Goal: Use online tool/utility: Utilize a website feature to perform a specific function

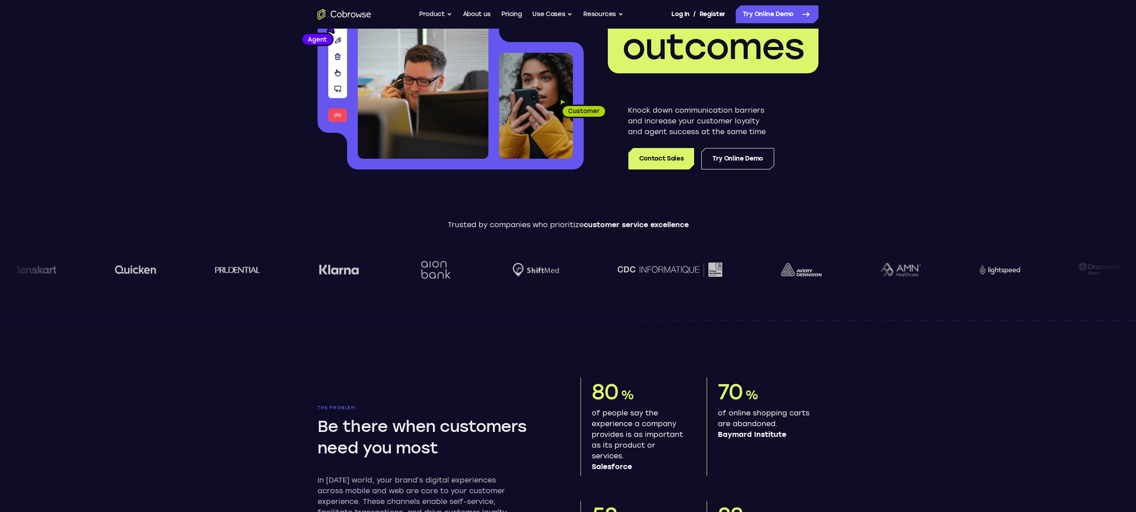
scroll to position [119, 0]
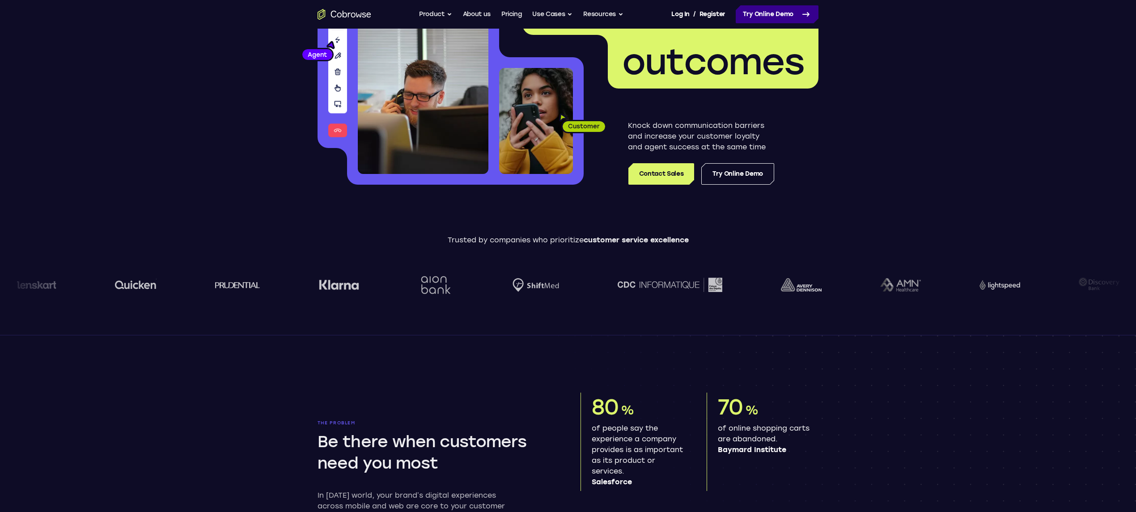
click at [781, 12] on link "Try Online Demo" at bounding box center [777, 14] width 83 height 18
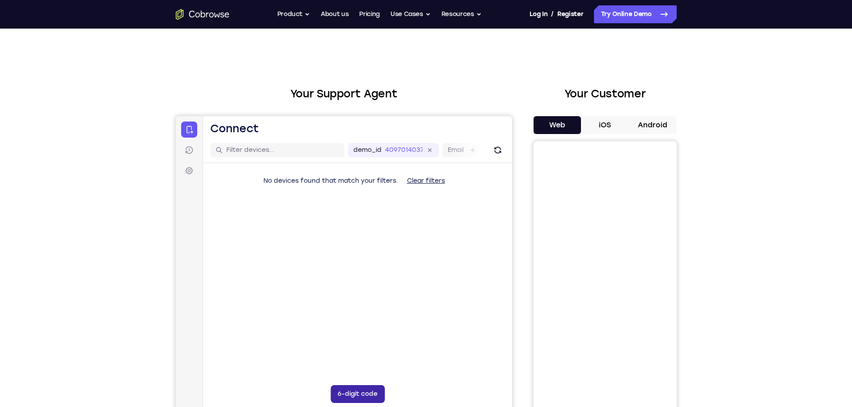
click at [364, 390] on button "6-digit code" at bounding box center [357, 395] width 54 height 18
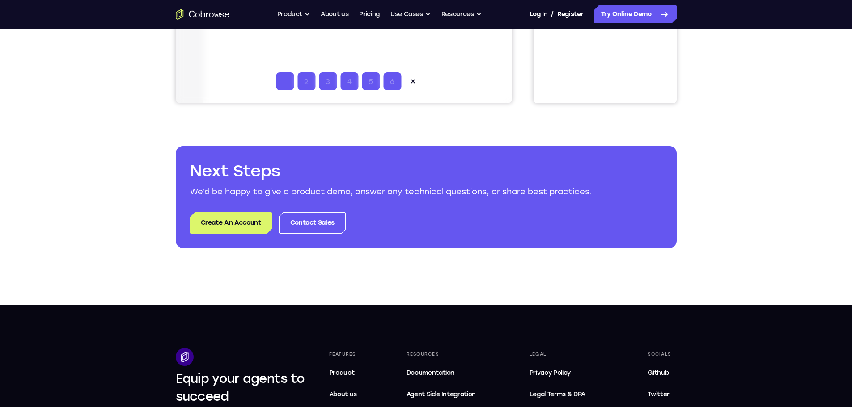
scroll to position [134, 0]
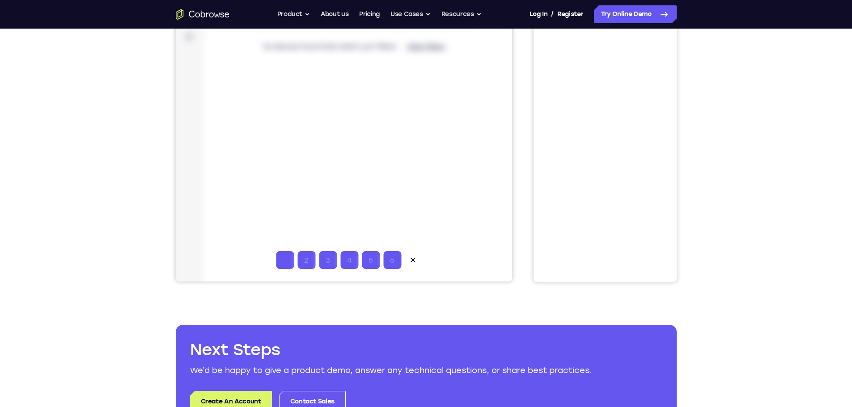
type input "1"
type input "2"
type input "3"
type input "4"
type input "5"
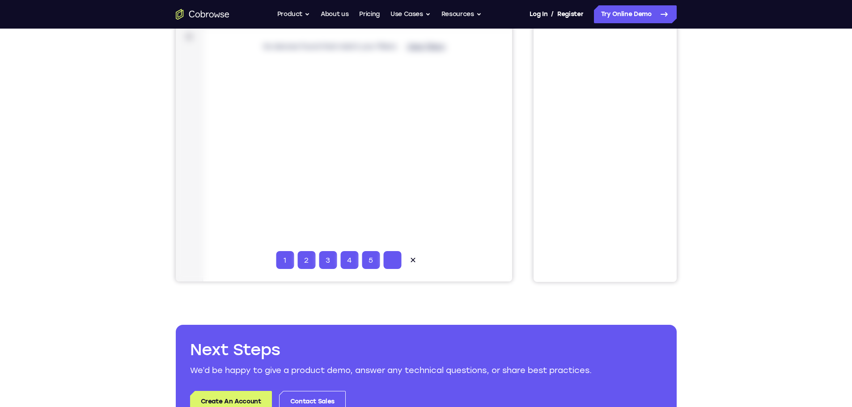
type input "6"
click at [158, 184] on div "Your Support Agent Your Customer Web iOS Android Next Steps We’d be happy to gi…" at bounding box center [426, 189] width 572 height 590
click at [439, 270] on div at bounding box center [343, 132] width 336 height 300
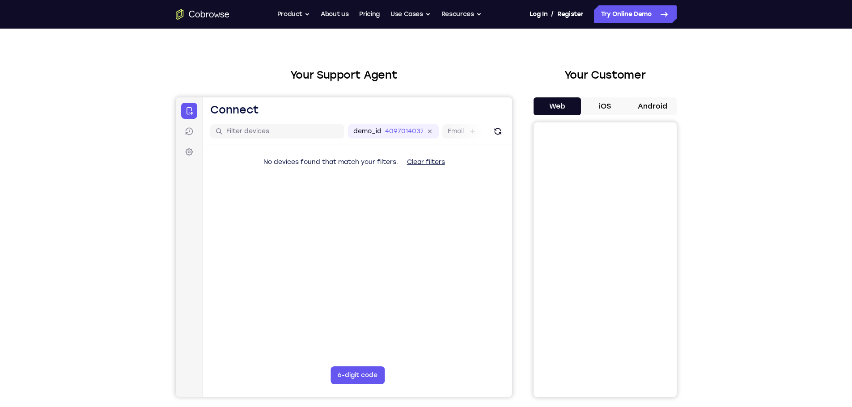
scroll to position [0, 0]
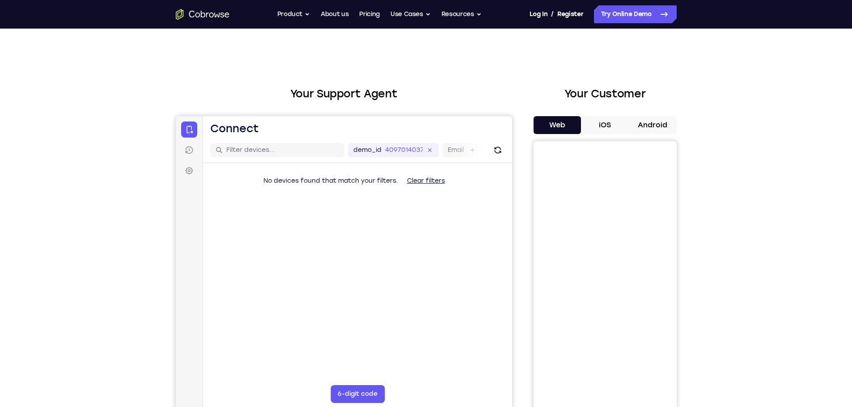
drag, startPoint x: 286, startPoint y: 199, endPoint x: 268, endPoint y: 193, distance: 18.7
click at [283, 198] on div "No devices found that match your filters. Clear filters" at bounding box center [357, 198] width 309 height 70
click at [334, 180] on span "No devices found that match your filters." at bounding box center [330, 181] width 135 height 8
drag, startPoint x: 398, startPoint y: 191, endPoint x: 259, endPoint y: 167, distance: 140.7
click at [396, 191] on div "No devices found that match your filters. Clear filters" at bounding box center [357, 198] width 309 height 70
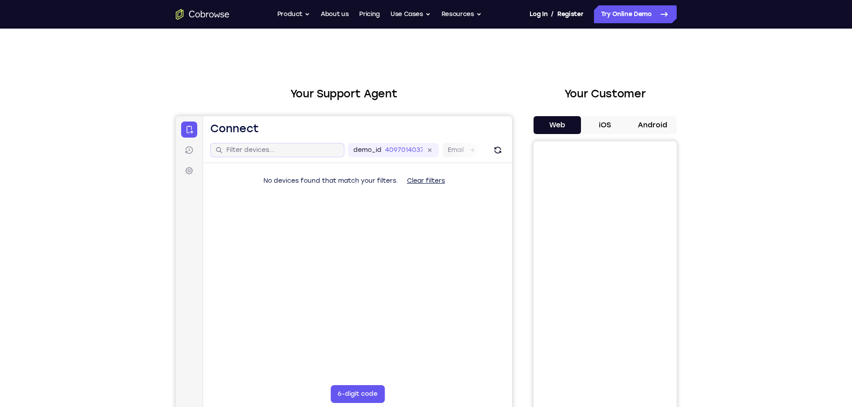
click at [257, 144] on div at bounding box center [277, 150] width 134 height 14
click at [263, 147] on input "text" at bounding box center [282, 150] width 113 height 9
click at [198, 154] on nav "Connect Sessions Settings" at bounding box center [188, 266] width 27 height 300
click at [191, 151] on icon at bounding box center [188, 150] width 9 height 9
click at [186, 172] on icon at bounding box center [188, 170] width 9 height 9
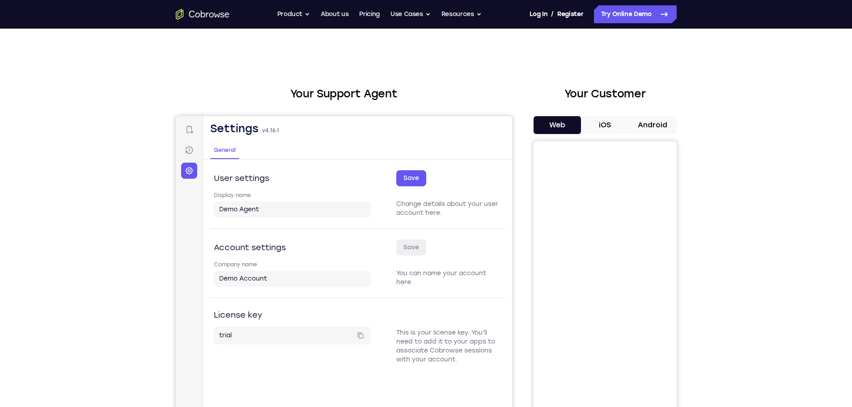
click at [197, 131] on nav "Connect Sessions Settings" at bounding box center [188, 266] width 27 height 300
click at [194, 128] on link "Connect" at bounding box center [189, 130] width 16 height 16
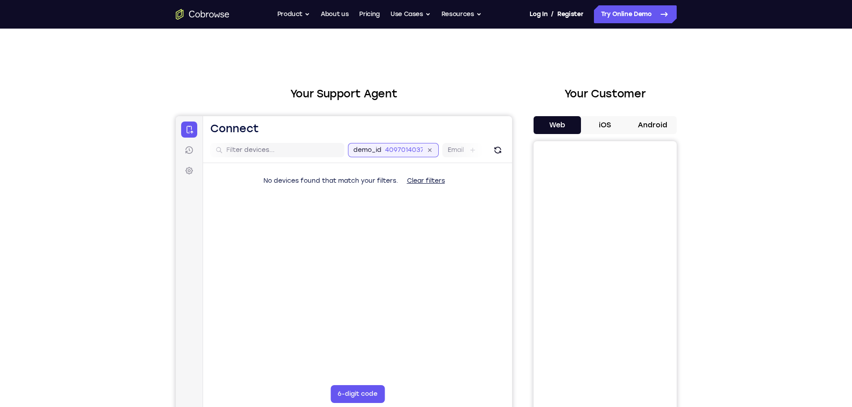
click at [406, 148] on div "demo_id 4097014037 4097014037 Email User ID Device ID Device name" at bounding box center [501, 150] width 308 height 14
click at [431, 179] on button "Clear filters" at bounding box center [425, 181] width 52 height 18
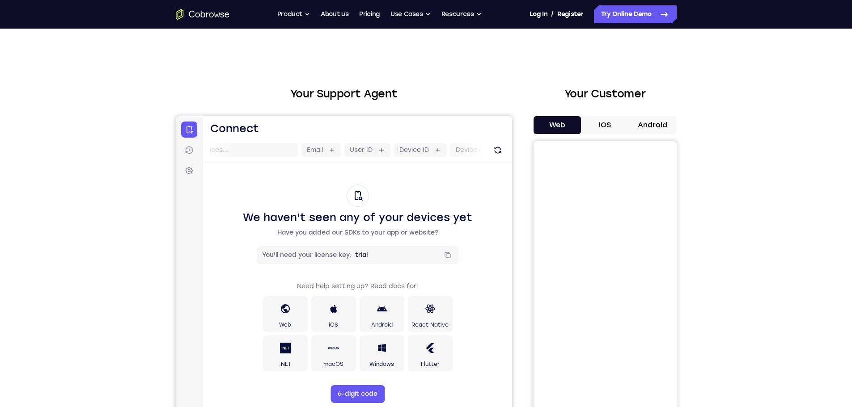
scroll to position [45, 0]
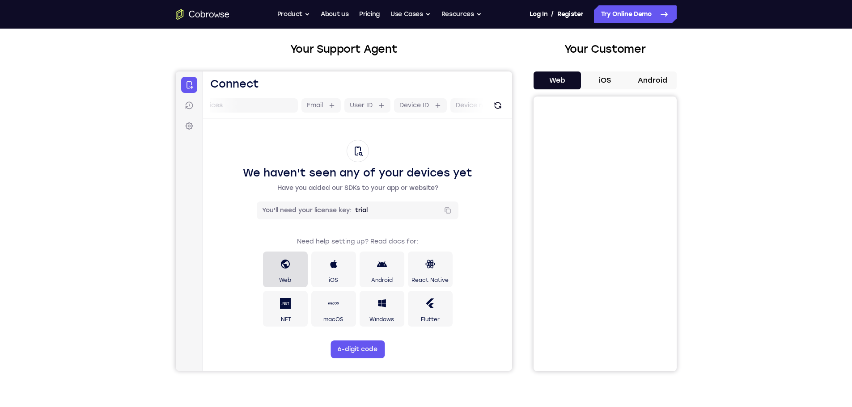
click at [287, 270] on div at bounding box center [285, 264] width 11 height 21
click at [614, 75] on button "iOS" at bounding box center [605, 81] width 48 height 18
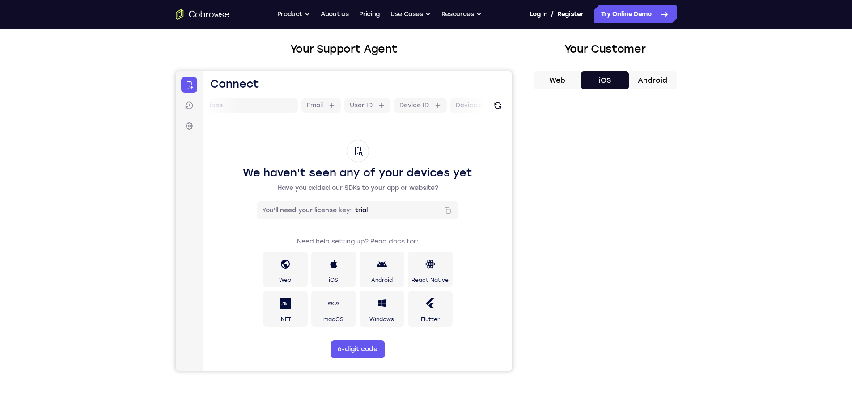
click at [657, 79] on button "Android" at bounding box center [653, 81] width 48 height 18
click at [560, 82] on button "Web" at bounding box center [558, 81] width 48 height 18
click at [611, 82] on button "iOS" at bounding box center [605, 81] width 48 height 18
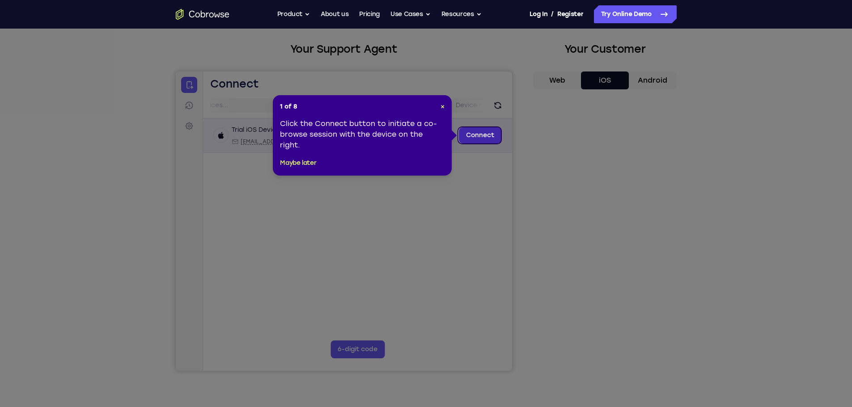
click at [475, 136] on link "Connect" at bounding box center [479, 135] width 42 height 16
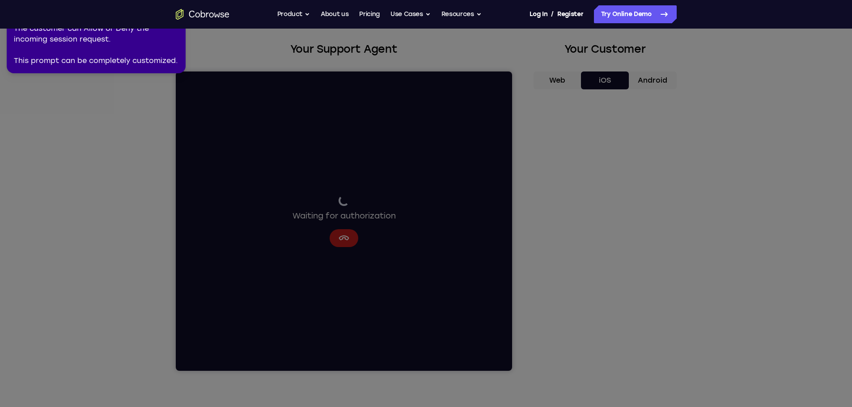
click at [611, 341] on icon at bounding box center [427, 201] width 862 height 411
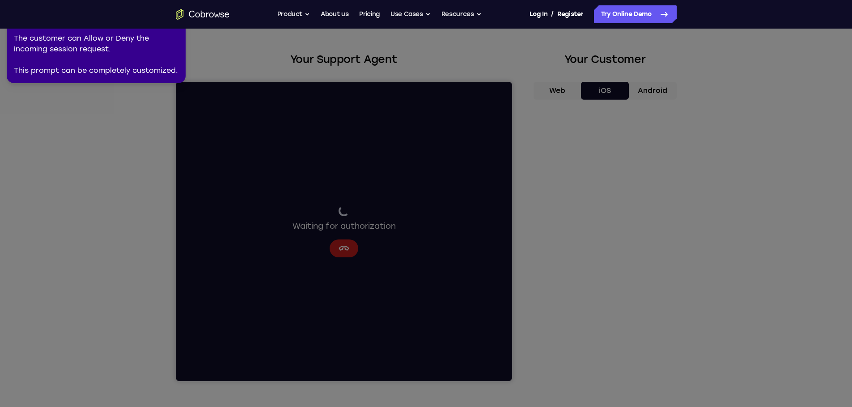
scroll to position [0, 0]
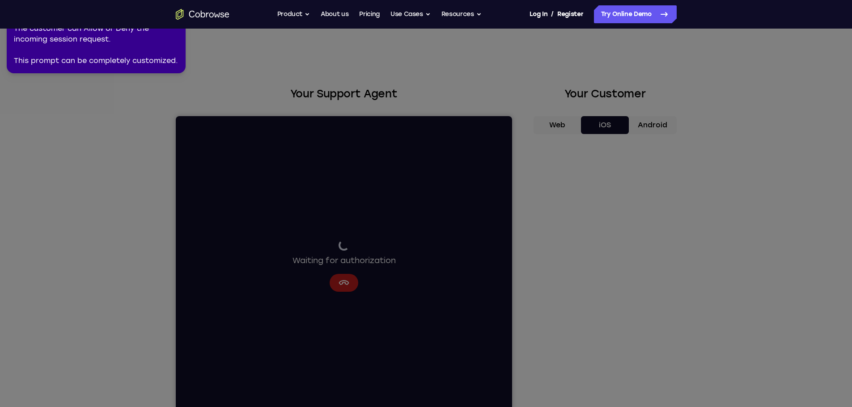
click at [619, 285] on icon at bounding box center [427, 201] width 862 height 411
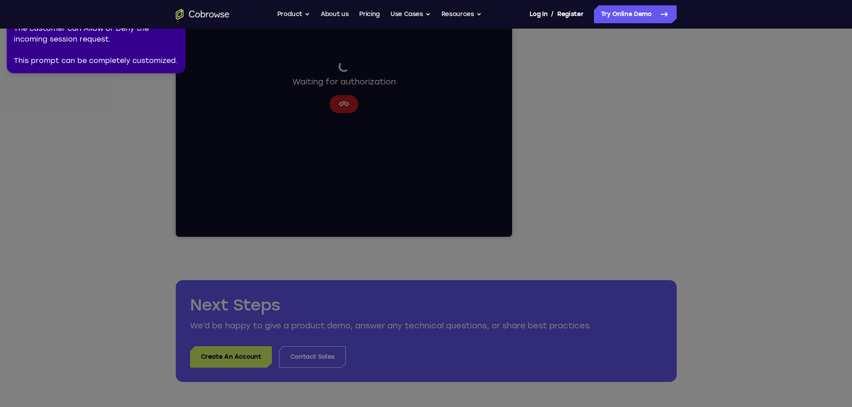
click at [340, 91] on icon at bounding box center [427, 201] width 862 height 411
click at [343, 103] on icon at bounding box center [427, 201] width 862 height 411
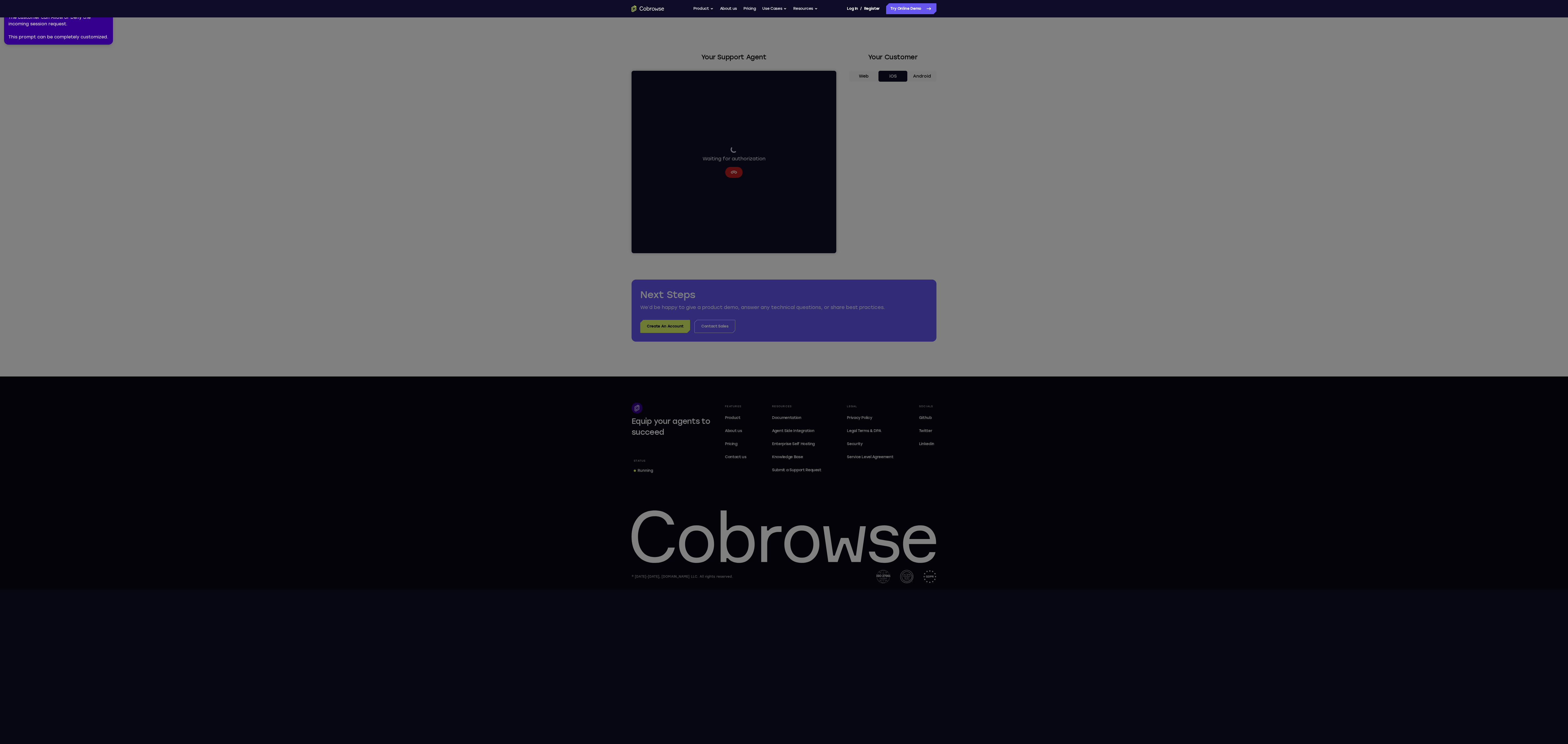
drag, startPoint x: 12, startPoint y: 2, endPoint x: 151, endPoint y: 72, distance: 155.6
click at [158, 70] on icon at bounding box center [783, 371] width 1570 height 746
click at [85, 21] on div "The customer can Allow or Deny the incoming session request. This prompt can be…" at bounding box center [58, 27] width 100 height 26
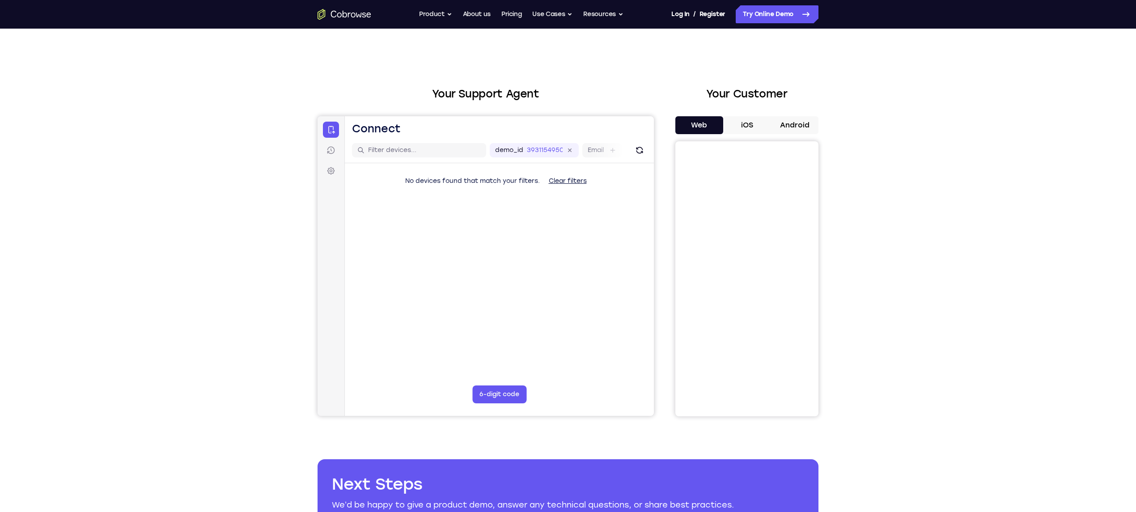
click at [743, 129] on button "iOS" at bounding box center [747, 125] width 48 height 18
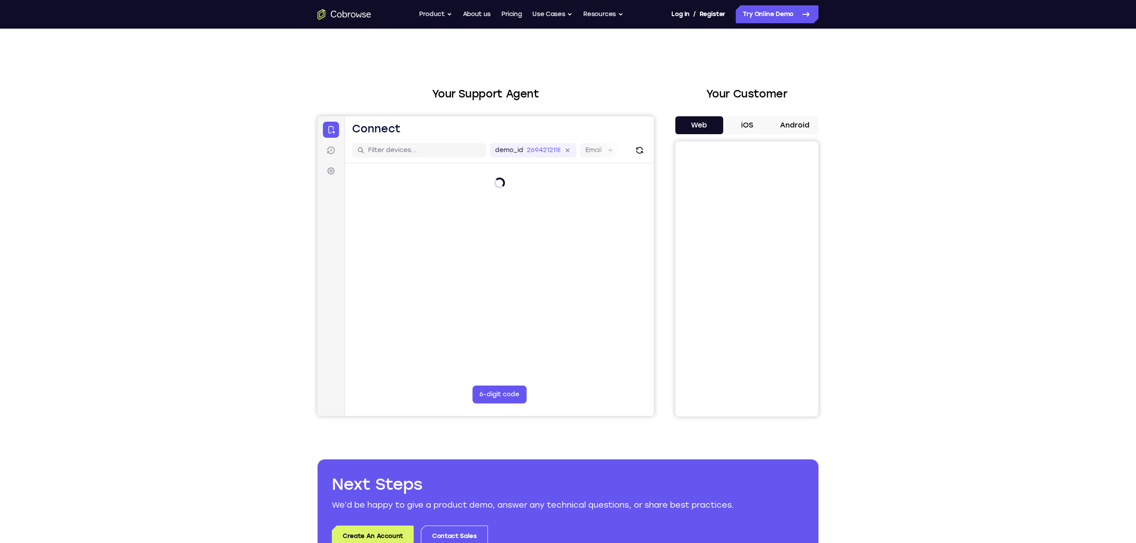
click at [750, 123] on button "iOS" at bounding box center [747, 125] width 48 height 18
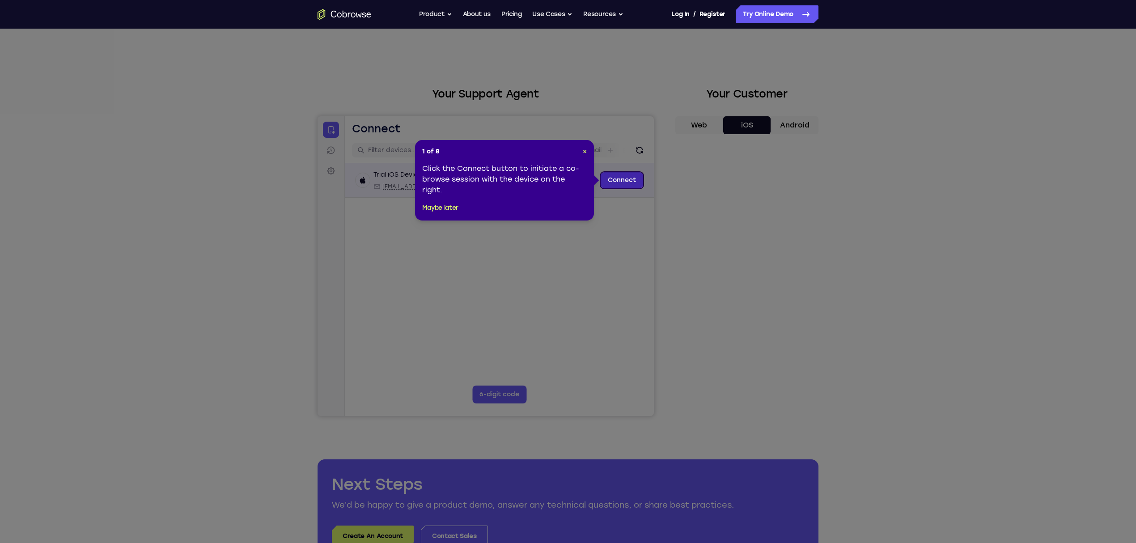
click at [630, 176] on link "Connect" at bounding box center [622, 180] width 42 height 16
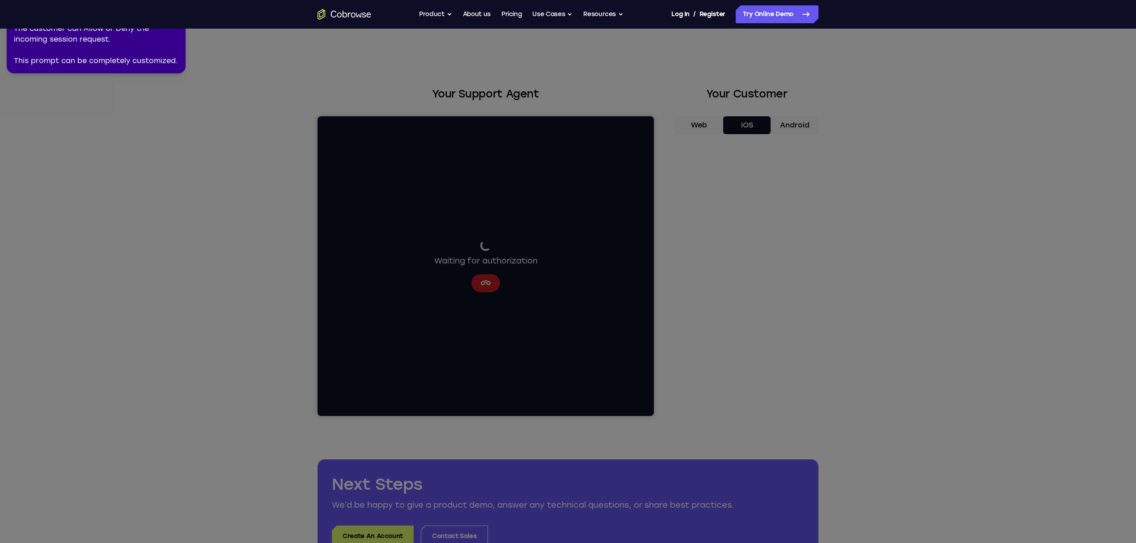
click at [106, 45] on div "The customer can Allow or Deny the incoming session request. This prompt can be…" at bounding box center [96, 44] width 165 height 43
click at [120, 71] on div "2 of 8 × The customer can Allow or Deny the incoming session request. This prom…" at bounding box center [96, 36] width 179 height 73
click at [742, 275] on icon at bounding box center [570, 269] width 1148 height 547
drag, startPoint x: 487, startPoint y: 287, endPoint x: 498, endPoint y: 273, distance: 18.4
click at [487, 286] on icon at bounding box center [570, 269] width 1148 height 547
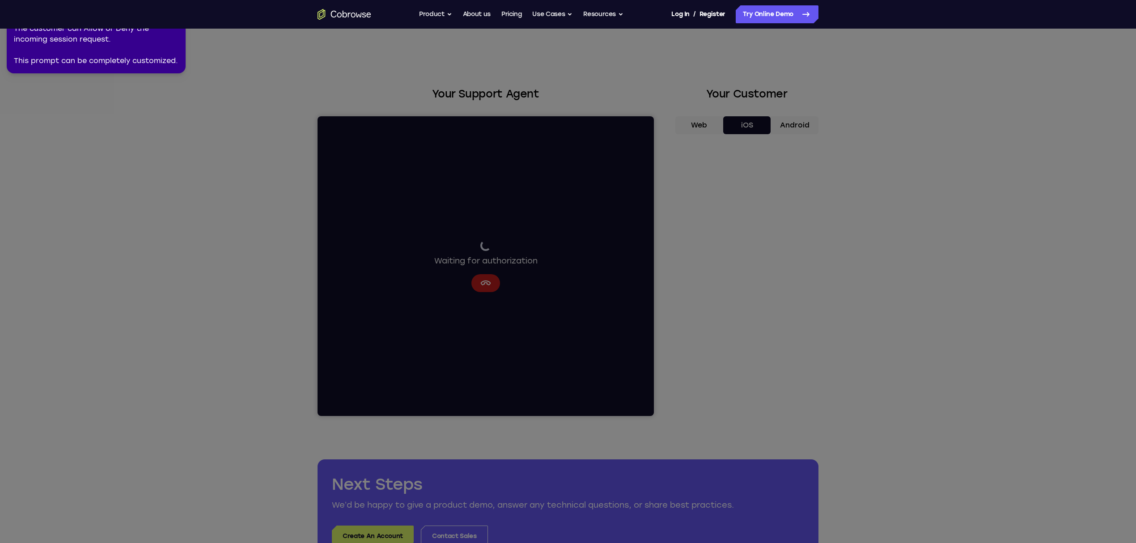
drag, startPoint x: 537, startPoint y: 258, endPoint x: 539, endPoint y: 275, distance: 16.3
click at [542, 260] on icon at bounding box center [570, 269] width 1148 height 547
click at [471, 263] on icon at bounding box center [570, 269] width 1148 height 547
drag, startPoint x: 479, startPoint y: 278, endPoint x: 562, endPoint y: 295, distance: 84.0
click at [482, 279] on icon at bounding box center [570, 269] width 1148 height 547
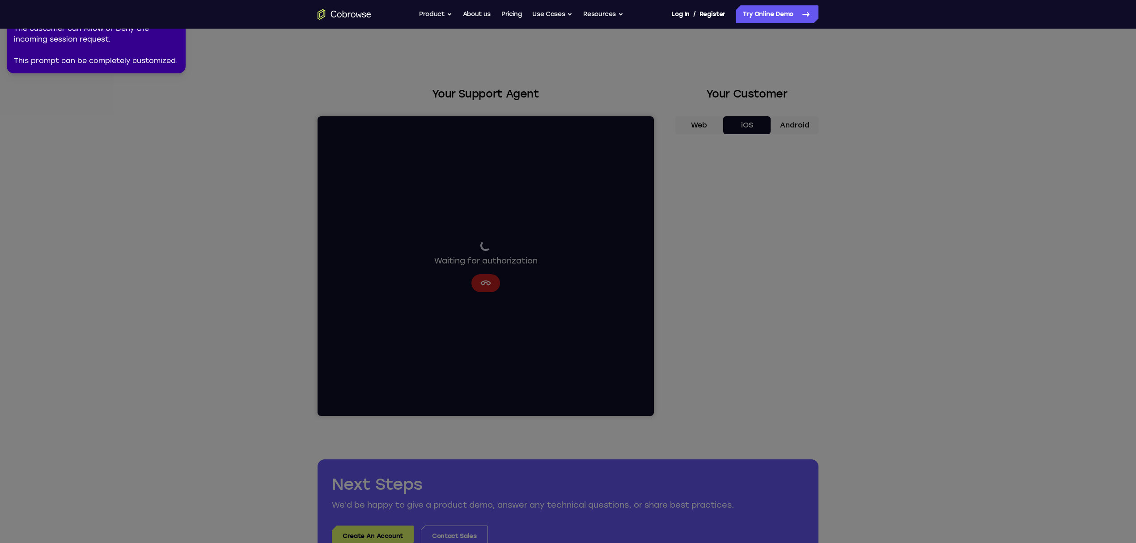
click at [784, 128] on icon at bounding box center [570, 269] width 1148 height 547
drag, startPoint x: 788, startPoint y: 124, endPoint x: 786, endPoint y: 160, distance: 35.8
click at [788, 124] on icon at bounding box center [570, 269] width 1148 height 547
click at [96, 46] on div "The customer can Allow or Deny the incoming session request. This prompt can be…" at bounding box center [96, 44] width 165 height 43
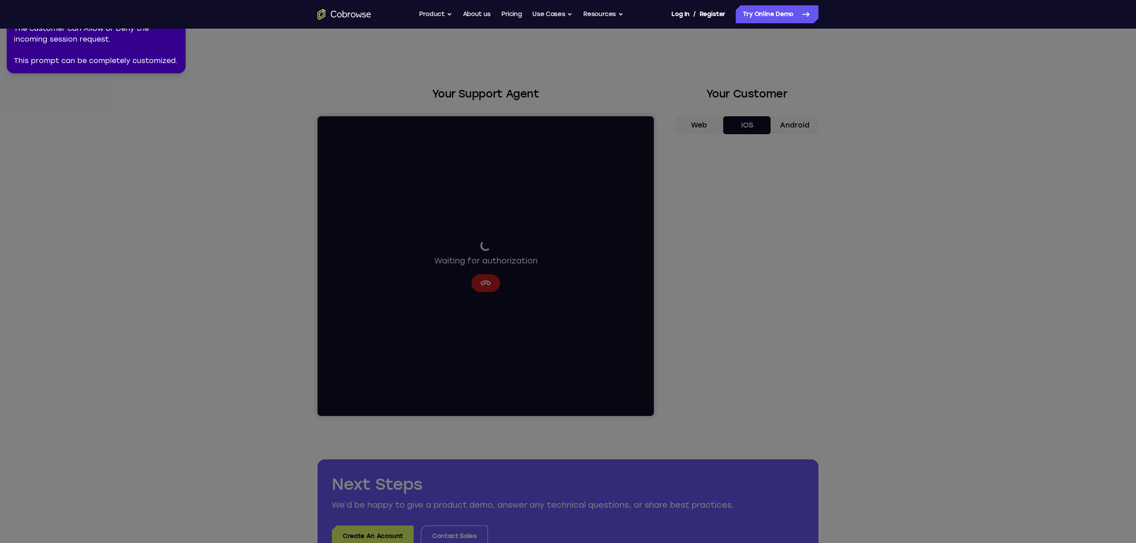
drag, startPoint x: 750, startPoint y: 115, endPoint x: 773, endPoint y: 122, distance: 24.3
click at [755, 117] on icon at bounding box center [570, 269] width 1148 height 547
click at [459, 276] on icon at bounding box center [570, 269] width 1148 height 547
click at [174, 55] on div "The customer can Allow or Deny the incoming session request. This prompt can be…" at bounding box center [96, 44] width 165 height 43
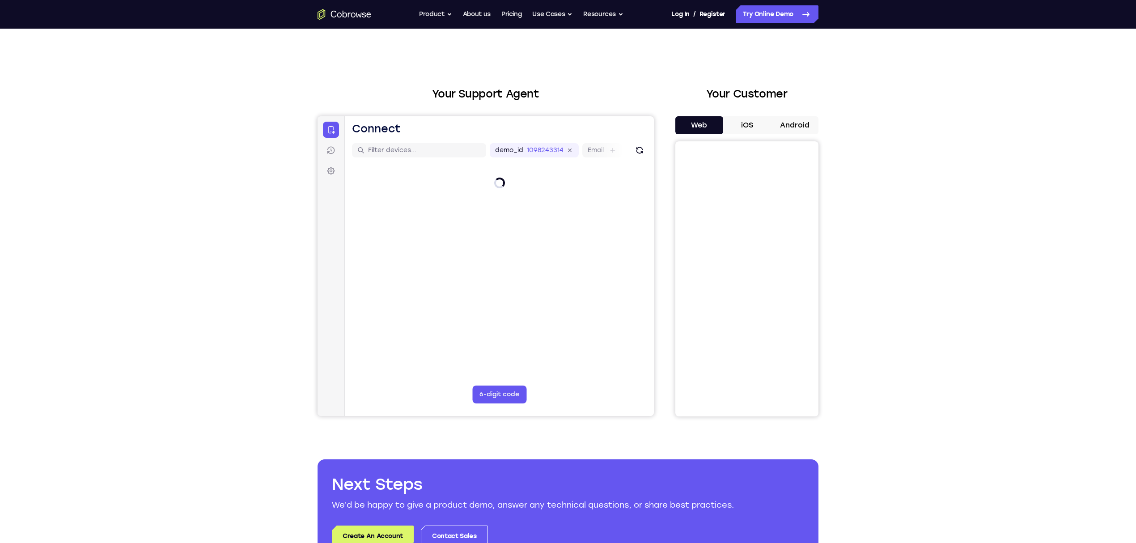
click at [801, 127] on button "Android" at bounding box center [795, 125] width 48 height 18
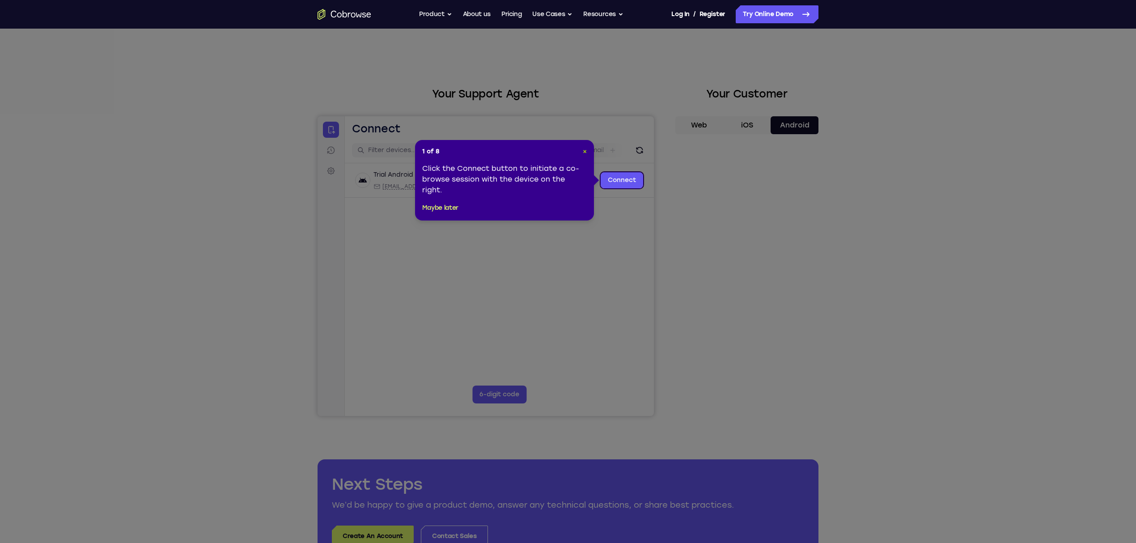
click at [583, 150] on span "×" at bounding box center [585, 152] width 4 height 8
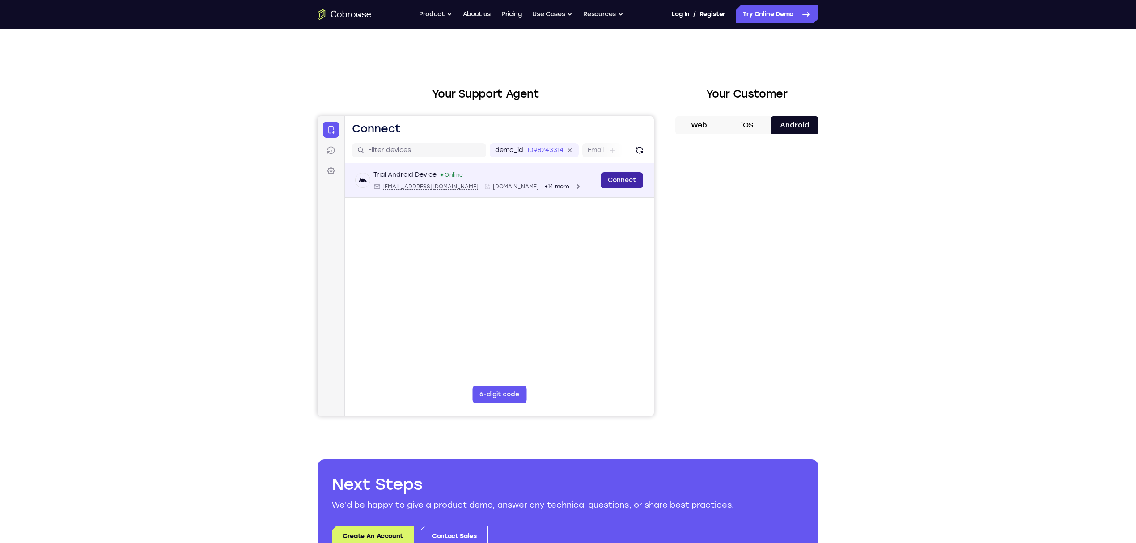
click at [627, 181] on link "Connect" at bounding box center [622, 180] width 42 height 16
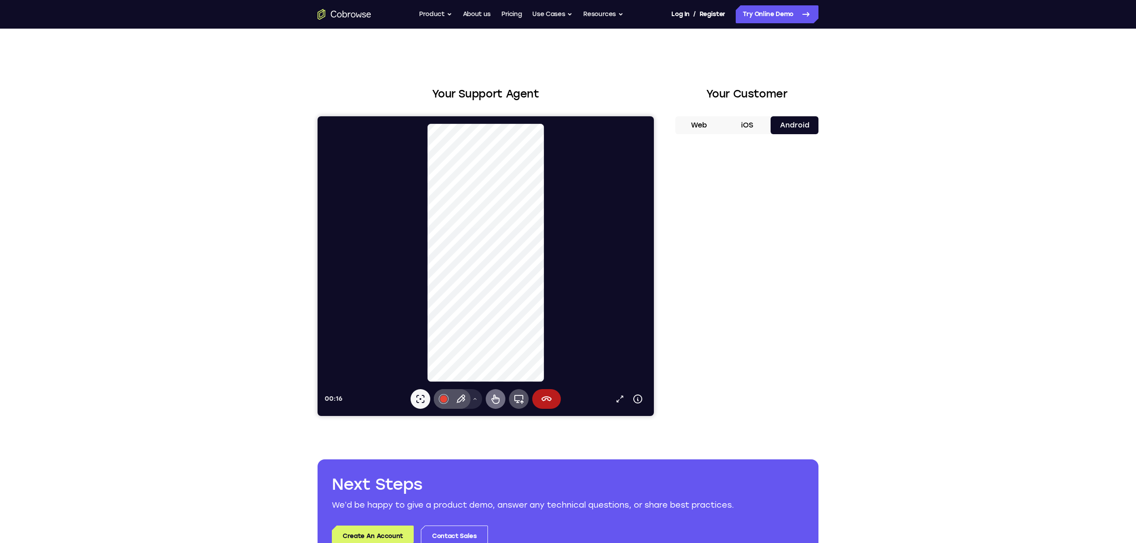
click at [498, 400] on icon at bounding box center [495, 399] width 11 height 11
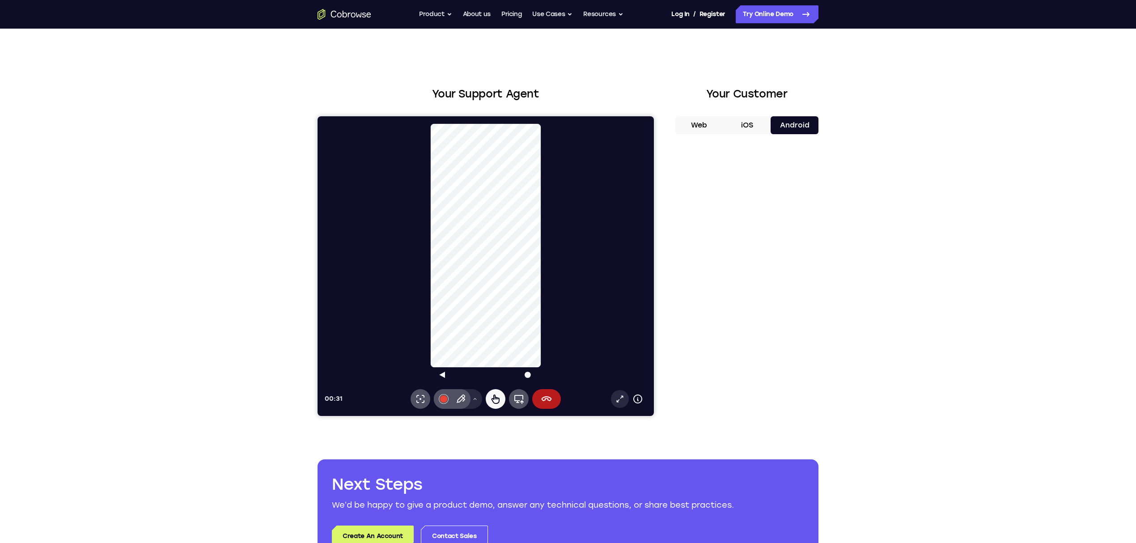
click at [619, 398] on icon at bounding box center [619, 398] width 9 height 9
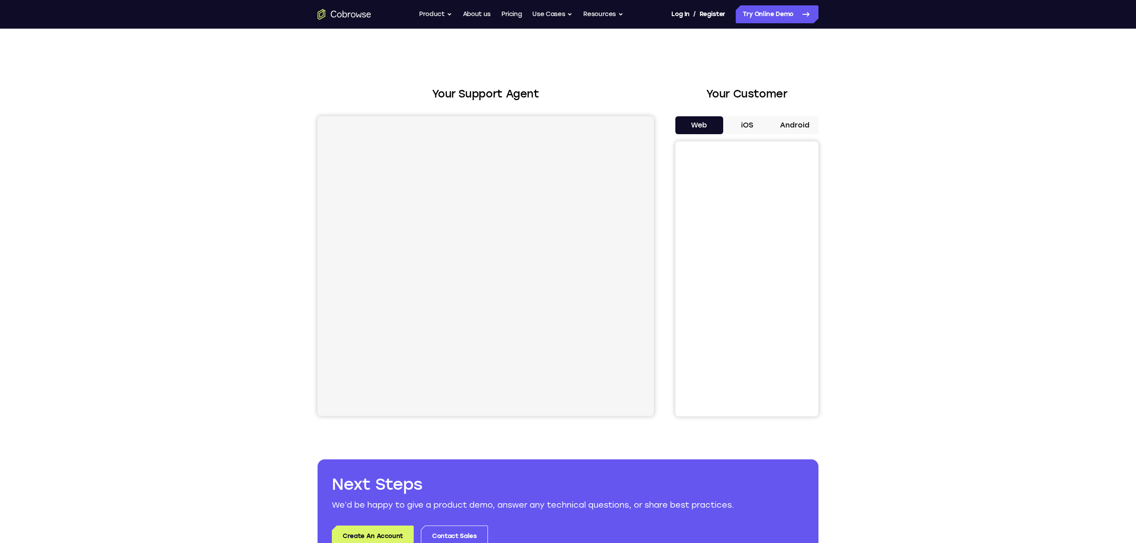
click at [746, 131] on button "iOS" at bounding box center [747, 125] width 48 height 18
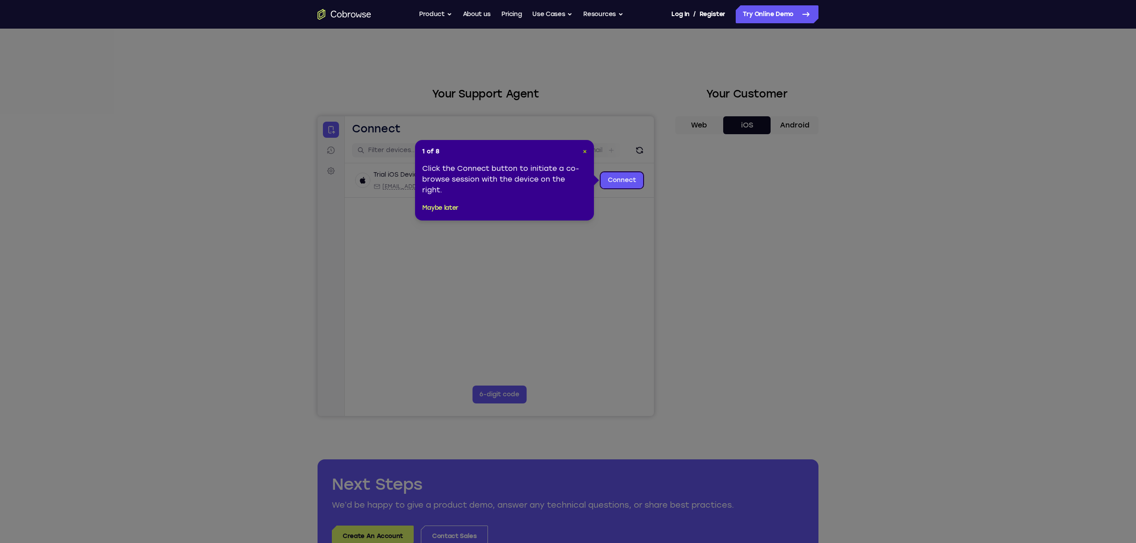
click at [583, 150] on span "×" at bounding box center [585, 152] width 4 height 8
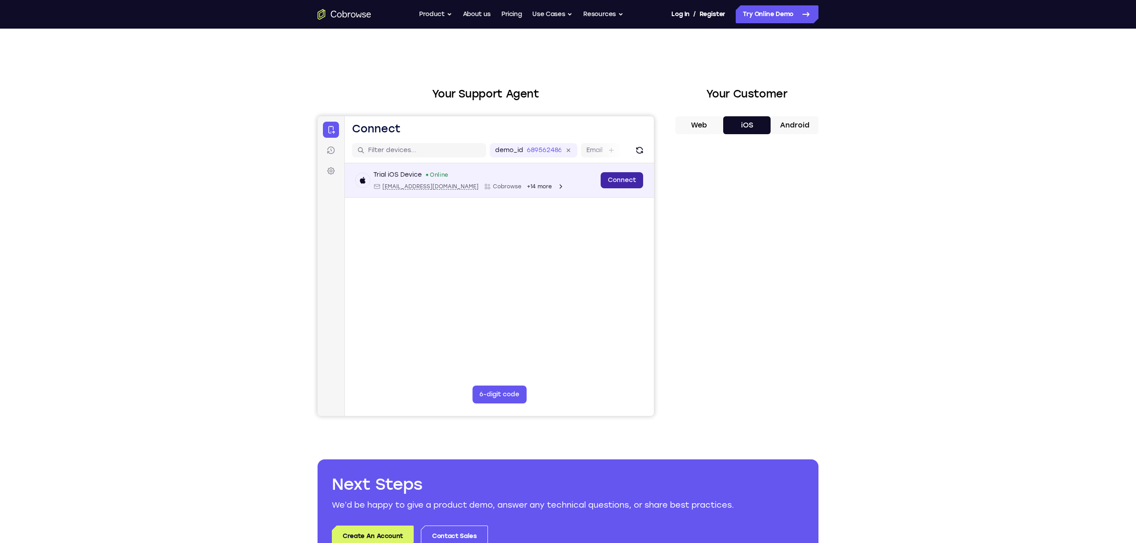
click at [632, 176] on link "Connect" at bounding box center [622, 180] width 42 height 16
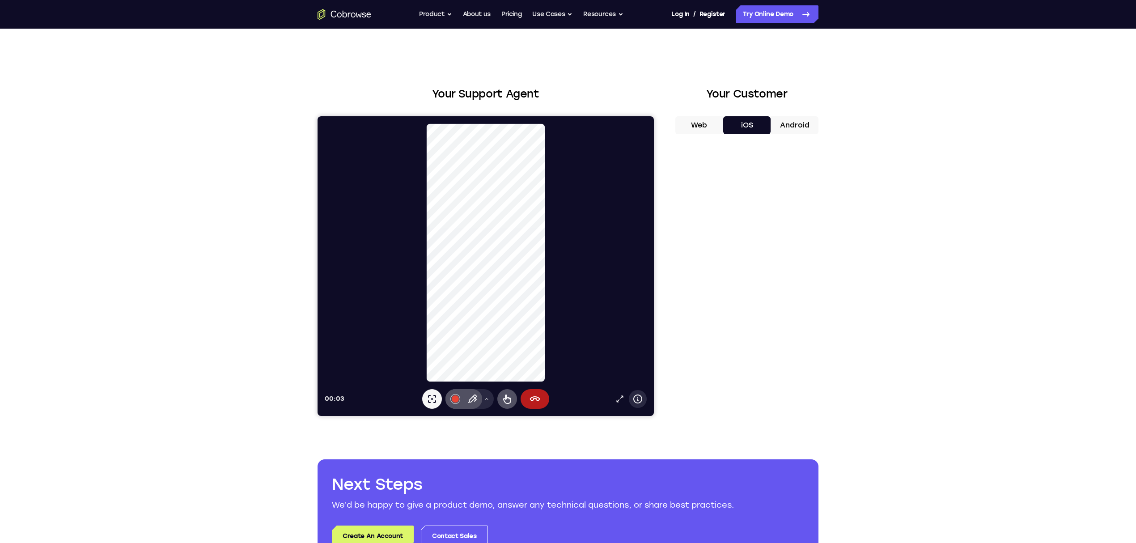
click at [640, 396] on icon at bounding box center [637, 398] width 9 height 9
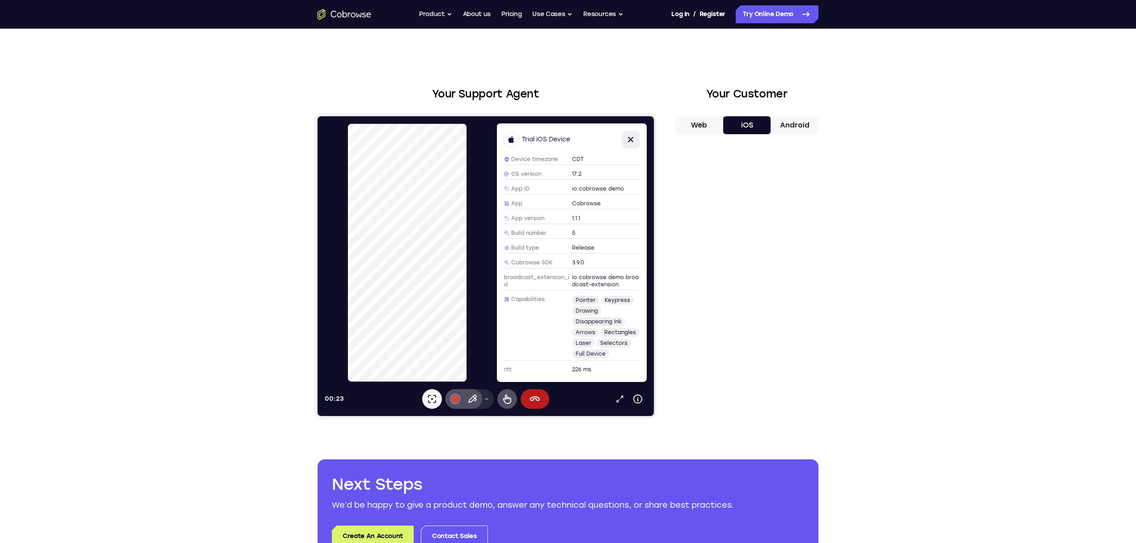
click at [632, 136] on icon at bounding box center [630, 139] width 11 height 11
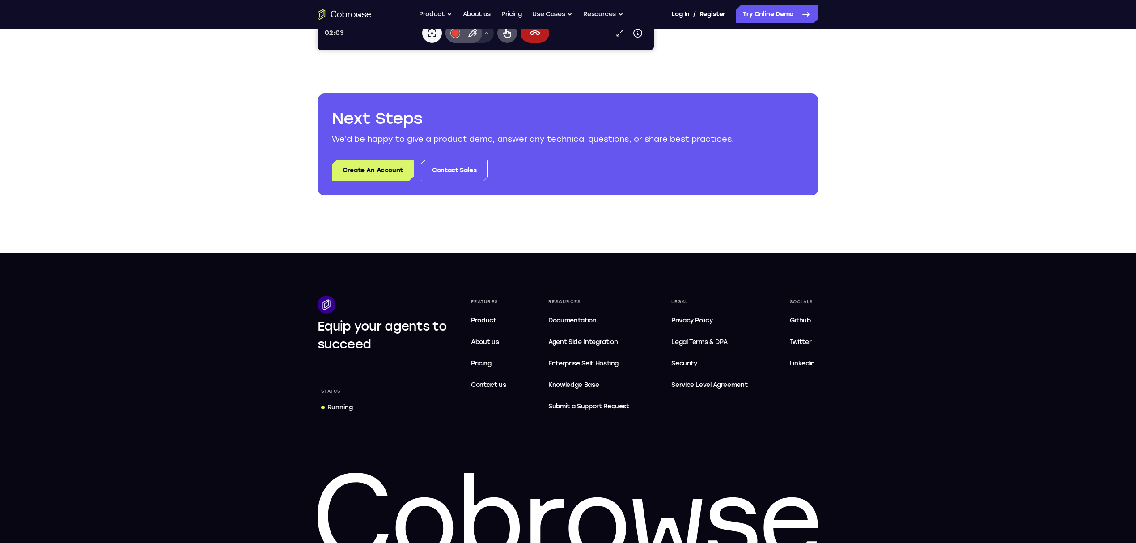
scroll to position [426, 0]
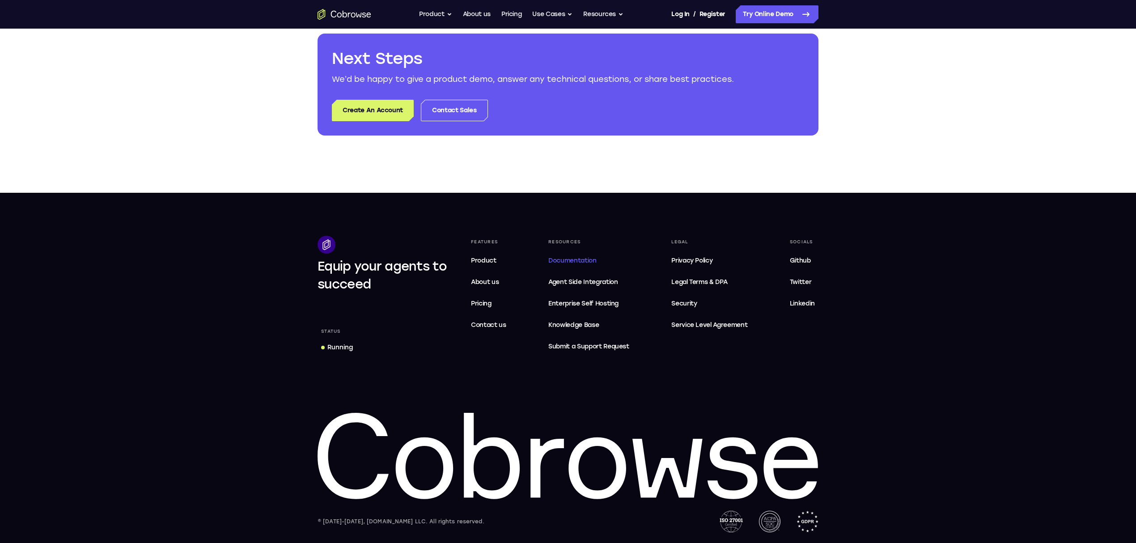
click at [571, 257] on span "Documentation" at bounding box center [572, 261] width 48 height 8
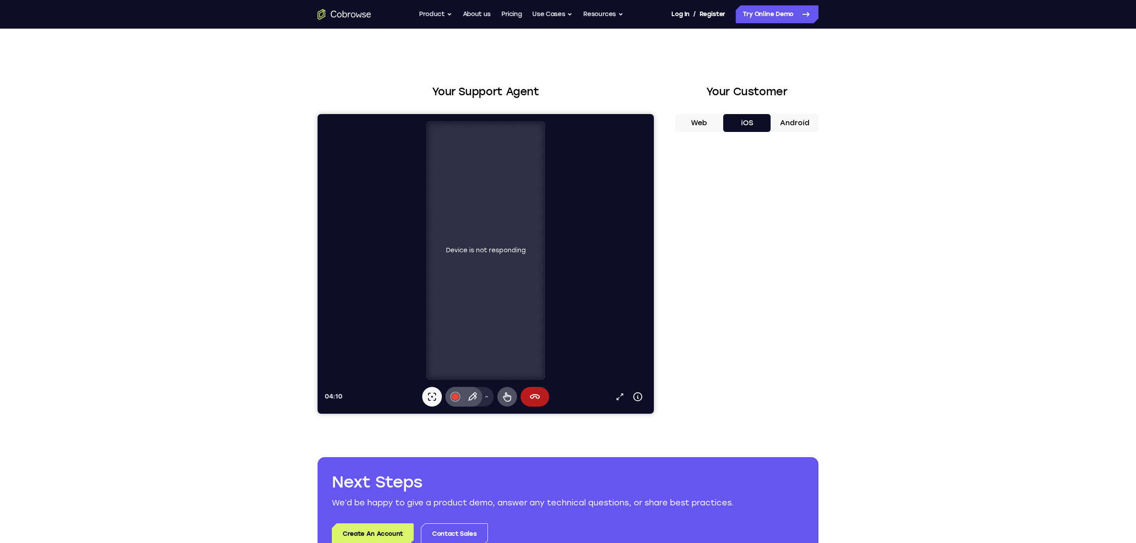
scroll to position [0, 0]
